Goal: Information Seeking & Learning: Learn about a topic

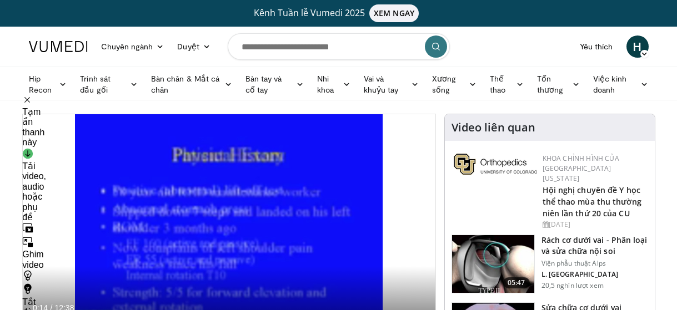
scroll to position [105, 0]
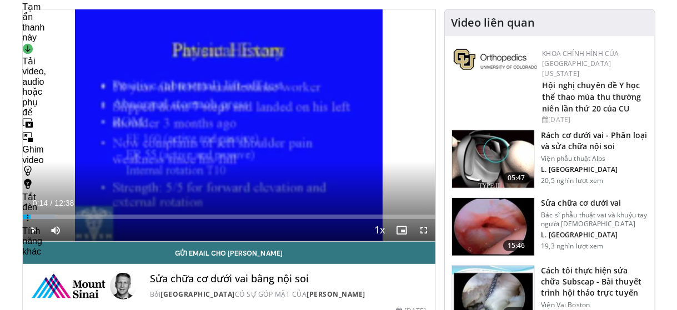
click at [228, 123] on icon "Video Player" at bounding box center [228, 125] width 31 height 31
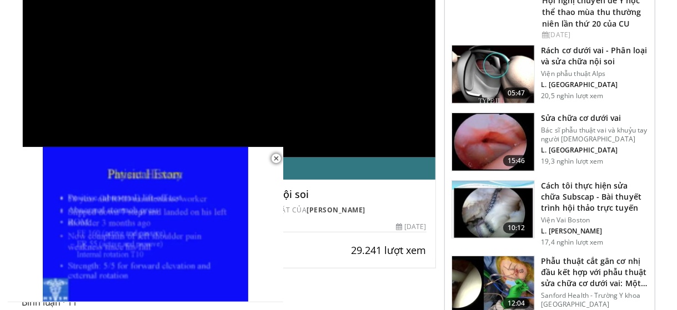
scroll to position [189, 0]
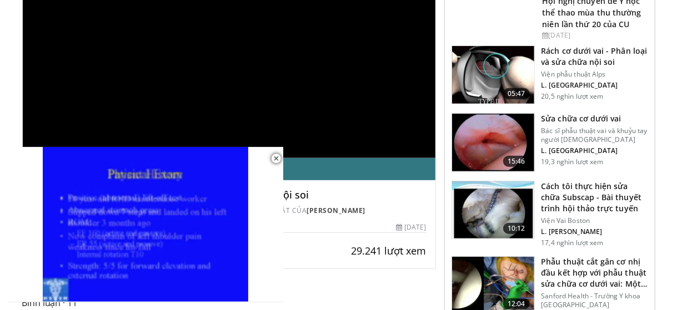
click at [496, 152] on img at bounding box center [493, 143] width 82 height 58
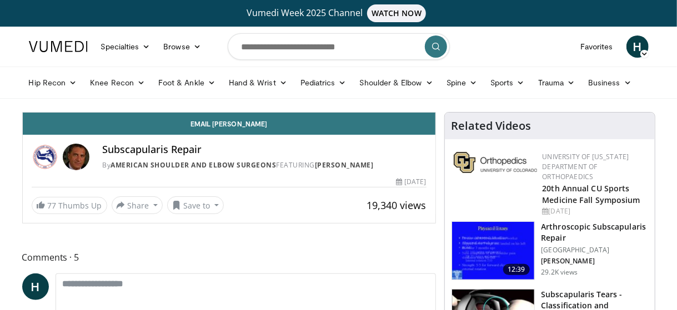
click at [496, 152] on img at bounding box center [494, 162] width 83 height 21
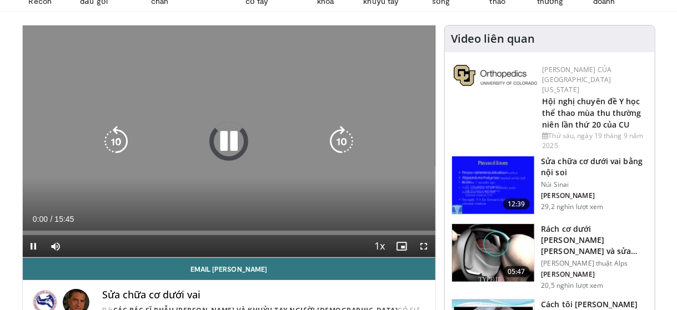
scroll to position [122, 0]
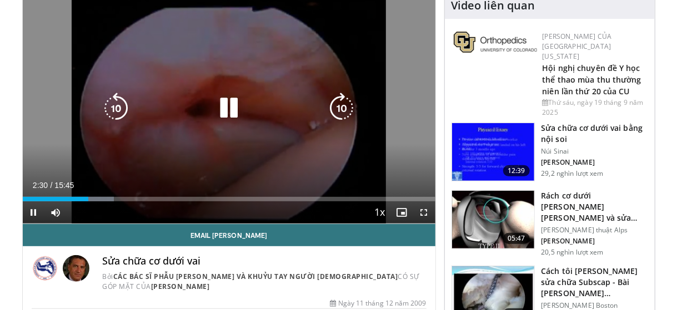
click at [231, 114] on icon "Video Player" at bounding box center [228, 108] width 31 height 31
click at [228, 98] on icon "Video Player" at bounding box center [228, 108] width 31 height 31
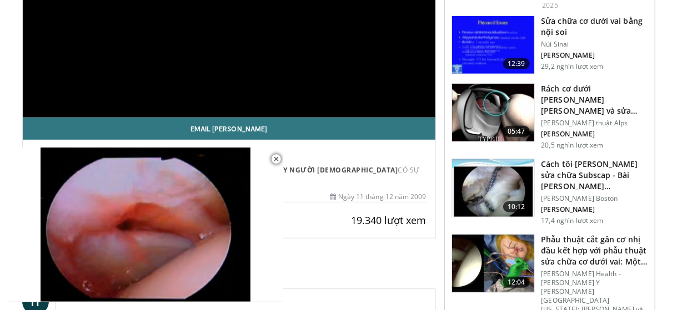
scroll to position [230, 0]
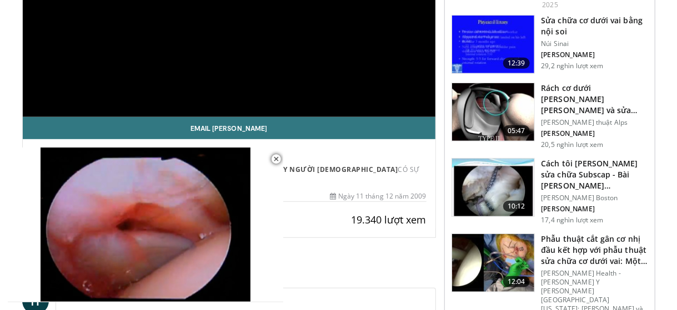
click at [492, 169] on img at bounding box center [493, 188] width 82 height 58
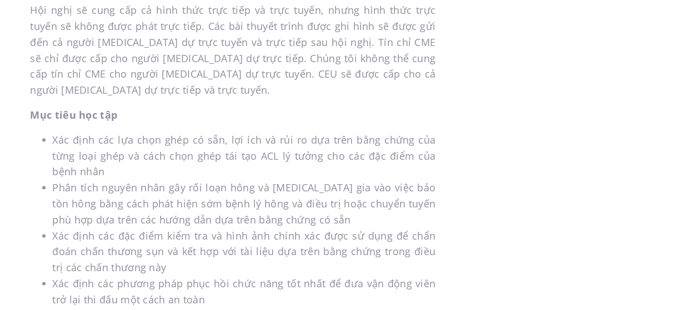
scroll to position [655, 0]
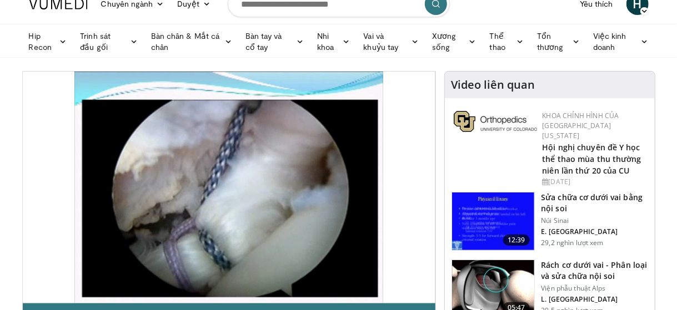
scroll to position [43, 0]
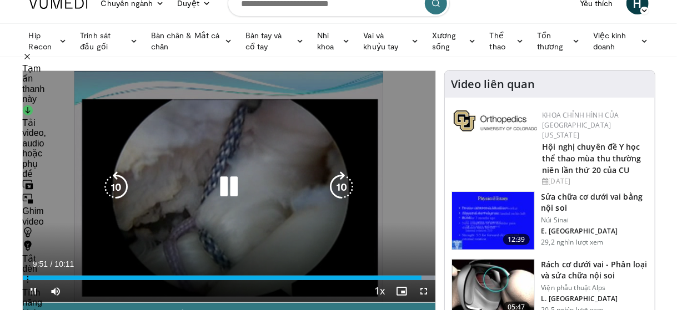
click at [231, 180] on icon "Video Player" at bounding box center [228, 186] width 31 height 31
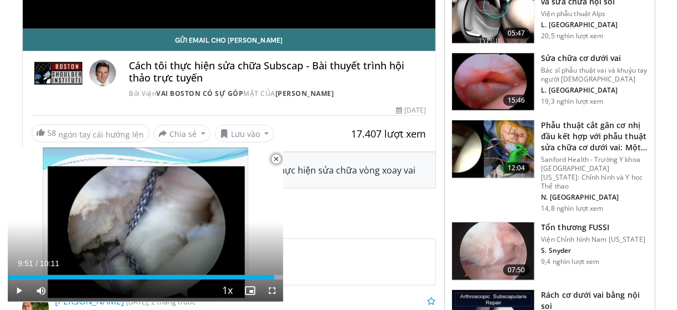
scroll to position [310, 0]
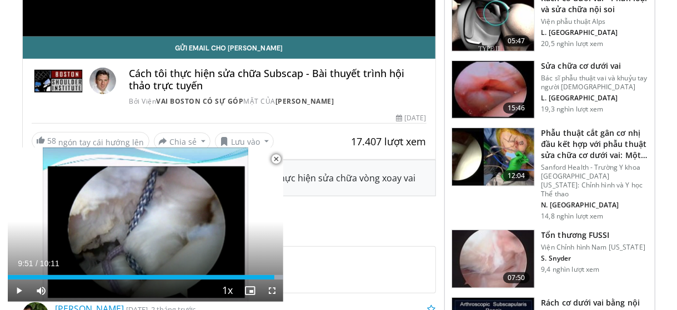
click at [498, 144] on img at bounding box center [493, 157] width 82 height 58
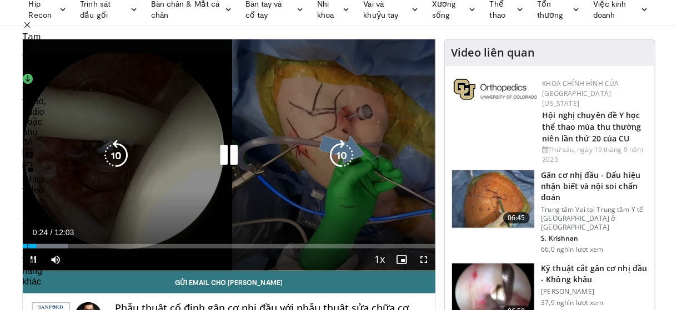
scroll to position [74, 0]
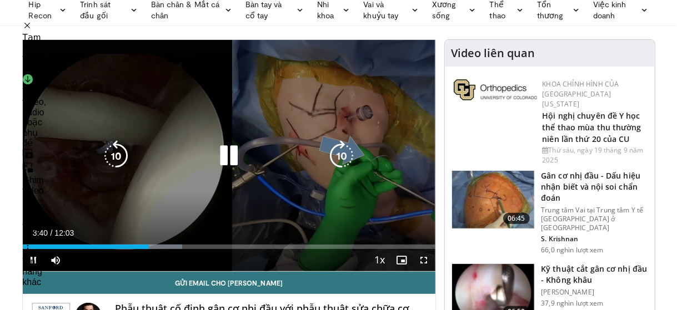
click at [117, 152] on icon "Video Player" at bounding box center [115, 155] width 31 height 31
click at [115, 152] on icon "Video Player" at bounding box center [115, 155] width 31 height 31
click at [119, 152] on icon "Video Player" at bounding box center [115, 155] width 31 height 31
click at [238, 150] on icon "Video Player" at bounding box center [228, 155] width 31 height 31
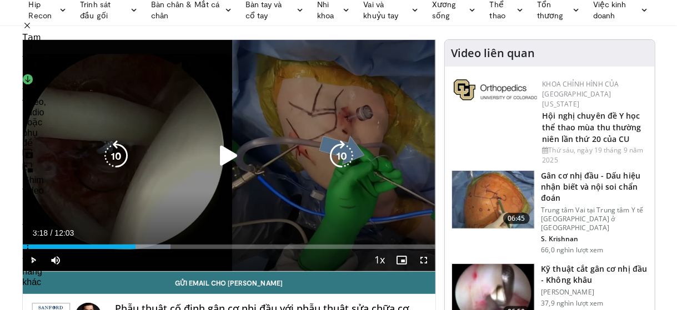
click at [238, 150] on icon "Video Player" at bounding box center [228, 155] width 31 height 31
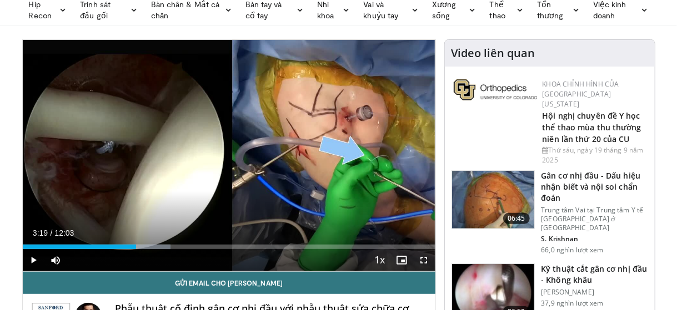
click at [238, 150] on div "10 seconds Tap to unmute" at bounding box center [229, 155] width 412 height 231
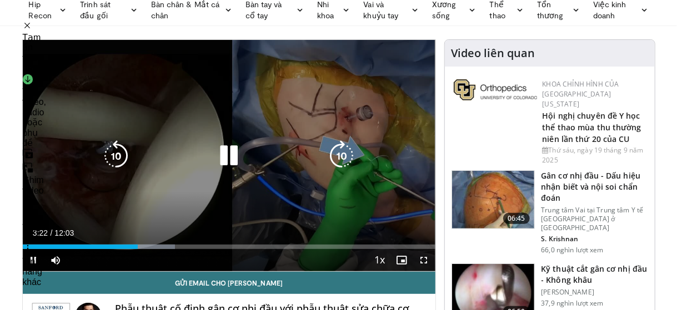
click at [118, 155] on icon "Video Player" at bounding box center [115, 155] width 31 height 31
click at [235, 157] on icon "Video Player" at bounding box center [228, 155] width 31 height 31
click at [233, 150] on icon "Video Player" at bounding box center [228, 155] width 31 height 31
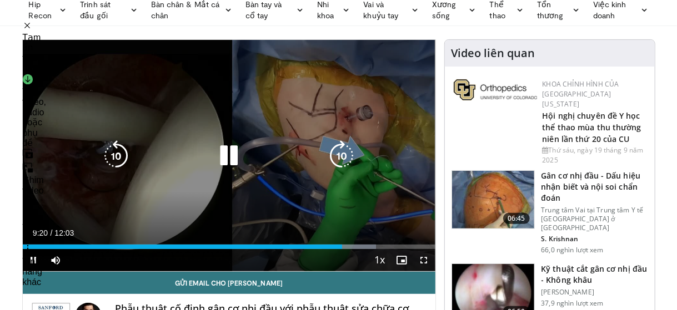
click at [237, 147] on icon "Video Player" at bounding box center [228, 155] width 31 height 31
